Goal: Task Accomplishment & Management: Manage account settings

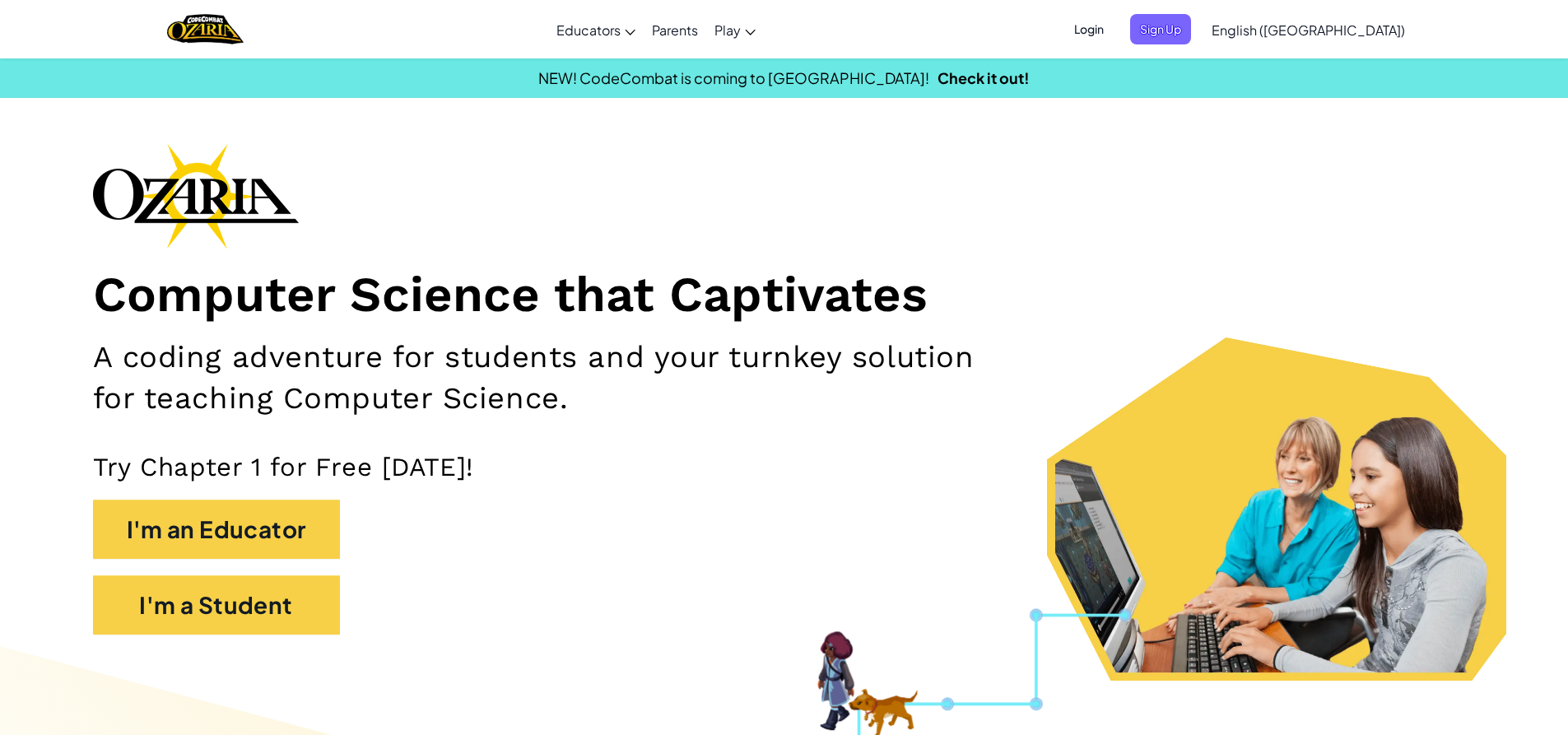
click at [1161, 27] on ul "Login Sign Up" at bounding box center [1128, 29] width 143 height 31
click at [1114, 29] on span "Login" at bounding box center [1089, 29] width 49 height 31
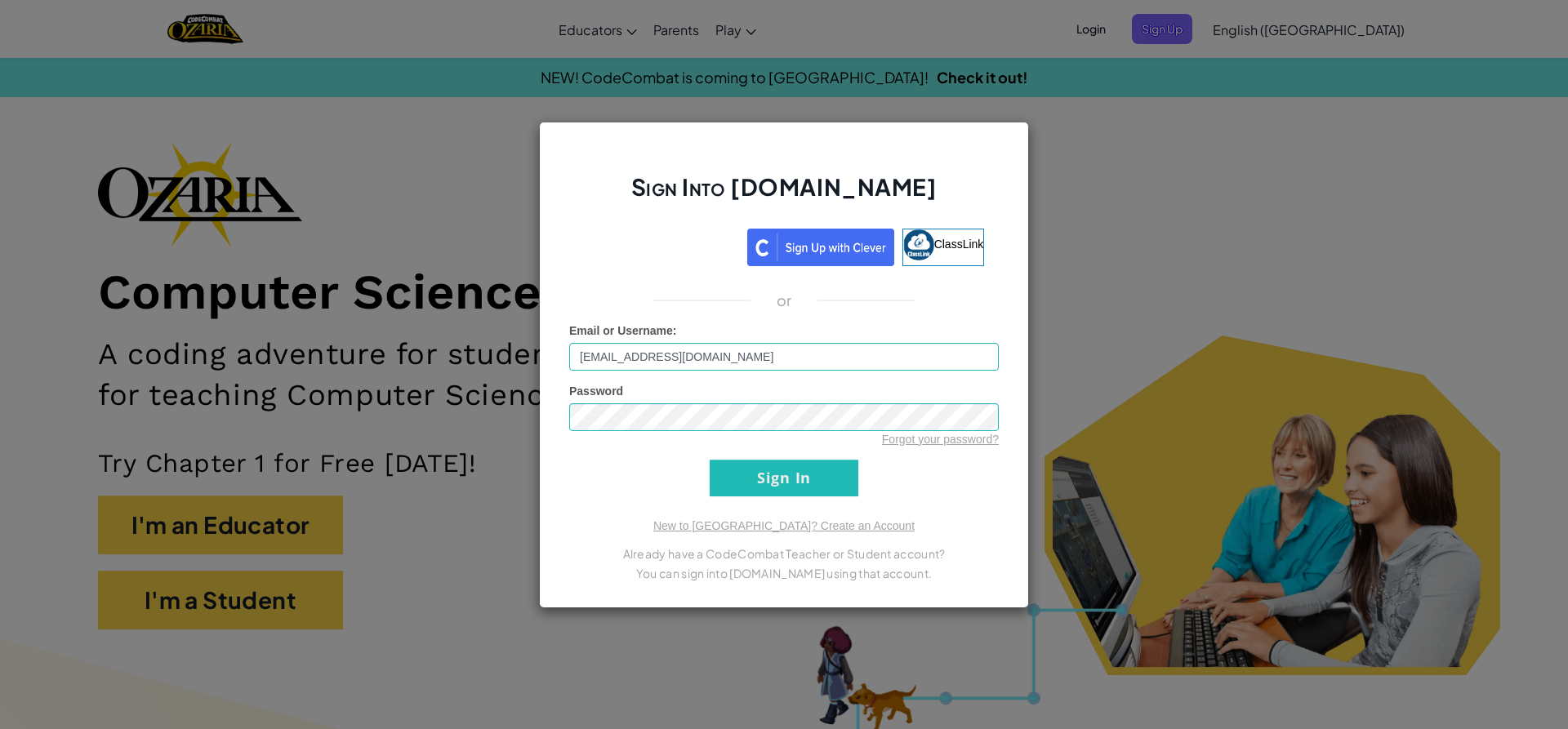
click at [639, 362] on input "[EMAIL_ADDRESS][DOMAIN_NAME]" at bounding box center [784, 357] width 429 height 28
type input "[EMAIL_ADDRESS][DOMAIN_NAME]"
click at [761, 462] on input "Sign In" at bounding box center [784, 478] width 148 height 37
